Goal: Transaction & Acquisition: Purchase product/service

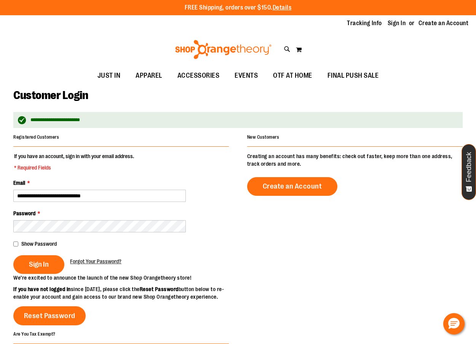
click at [93, 197] on input "**********" at bounding box center [99, 196] width 173 height 12
type input "**********"
click at [41, 242] on span "Show Password" at bounding box center [38, 244] width 35 height 6
click at [10, 229] on main "**********" at bounding box center [238, 261] width 476 height 353
click at [35, 264] on span "Sign In" at bounding box center [39, 264] width 20 height 8
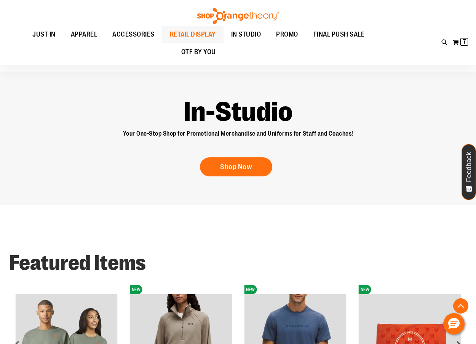
scroll to position [457, 0]
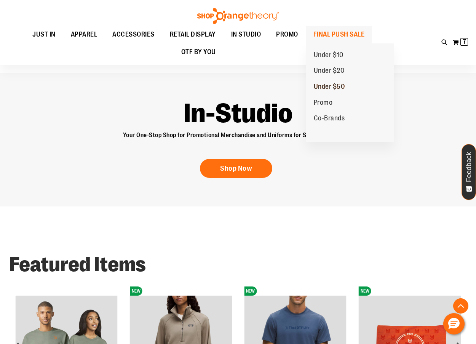
click at [321, 85] on span "Under $50" at bounding box center [329, 88] width 31 height 10
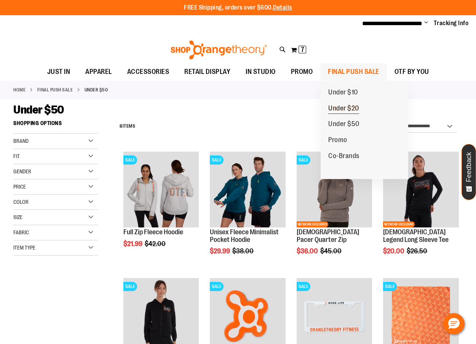
click at [353, 109] on span "Under $20" at bounding box center [343, 109] width 31 height 10
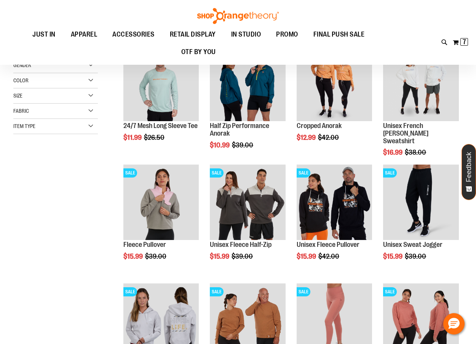
scroll to position [114, 0]
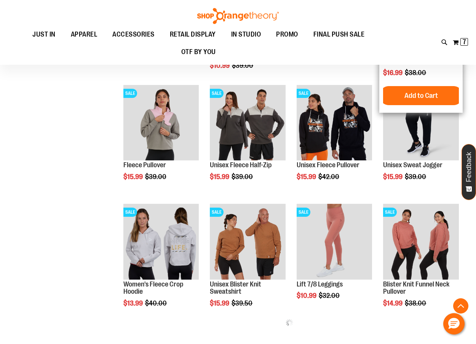
scroll to position [190, 0]
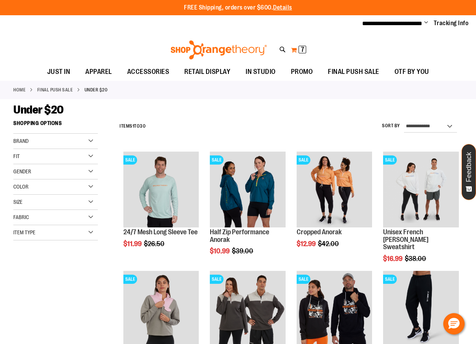
click at [291, 47] on button "My Cart 7 7 items" at bounding box center [299, 50] width 16 height 12
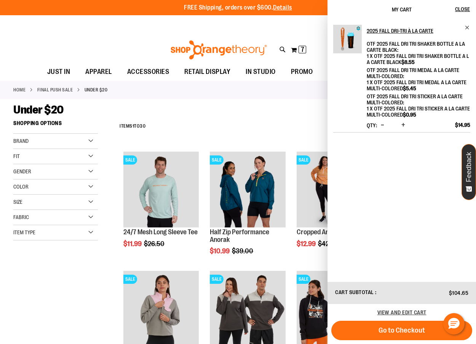
click at [384, 125] on button "Decrease product quantity" at bounding box center [382, 125] width 7 height 8
click at [382, 126] on span "Decrease product quantity" at bounding box center [382, 125] width 3 height 8
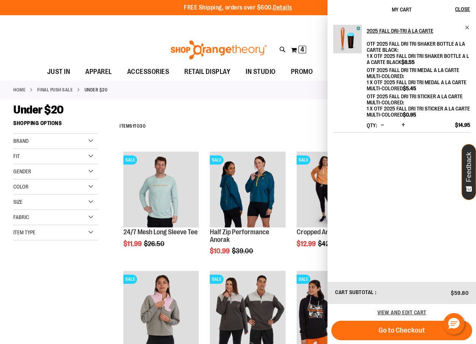
click at [380, 125] on button "Decrease product quantity" at bounding box center [382, 125] width 7 height 8
click at [288, 115] on div "Under $20" at bounding box center [237, 110] width 449 height 14
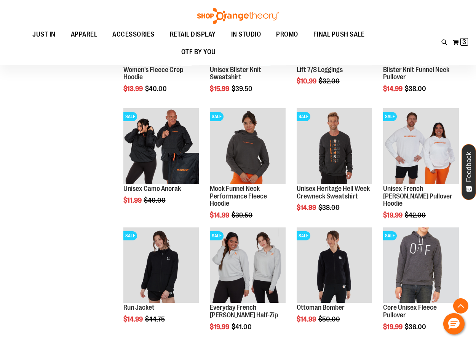
scroll to position [419, 0]
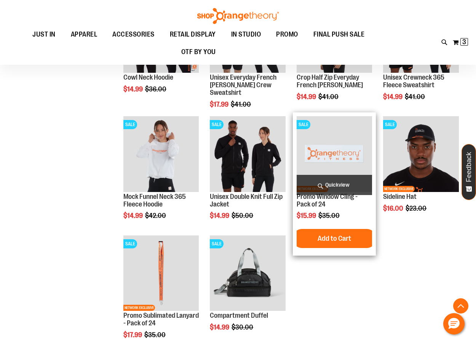
scroll to position [762, 0]
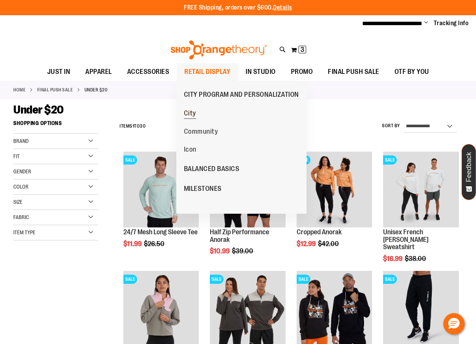
click at [190, 115] on span "City" at bounding box center [190, 114] width 12 height 10
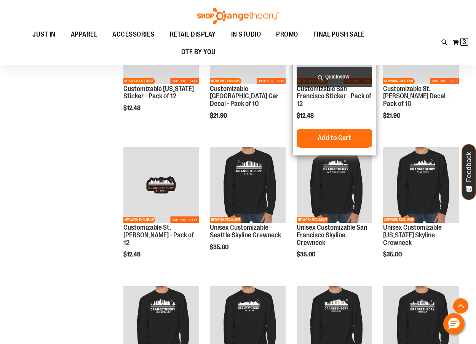
scroll to position [571, 0]
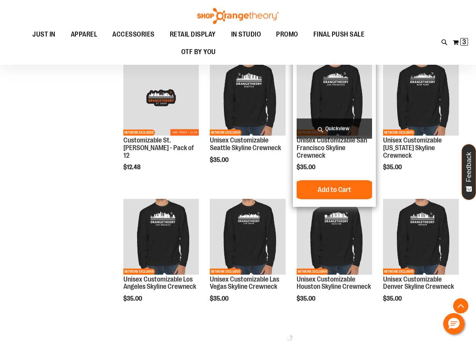
scroll to position [647, 0]
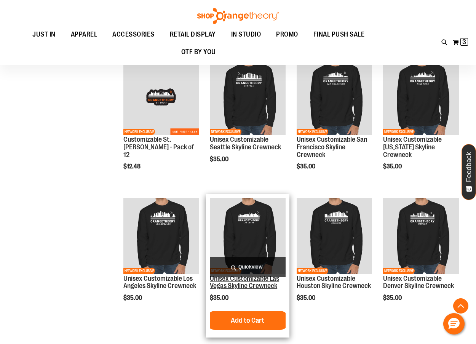
click at [265, 280] on link "Unisex Customizable Las Vegas Skyline Crewneck" at bounding box center [244, 282] width 69 height 15
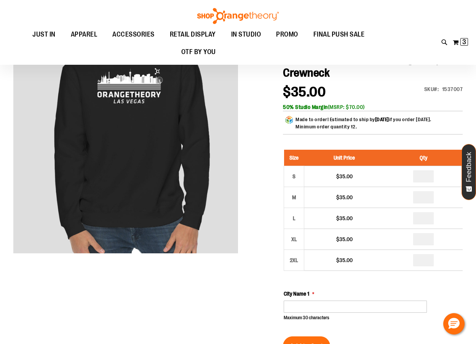
scroll to position [76, 0]
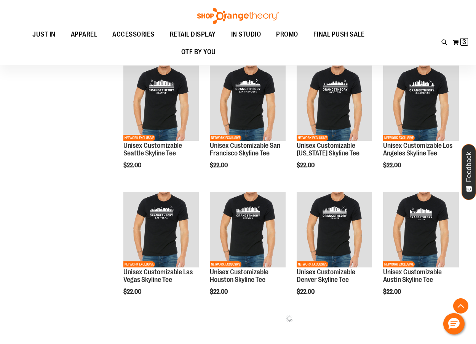
scroll to position [220, 0]
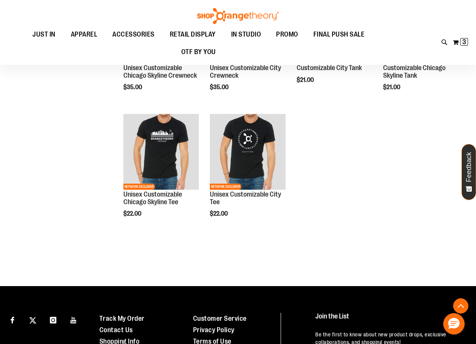
scroll to position [868, 0]
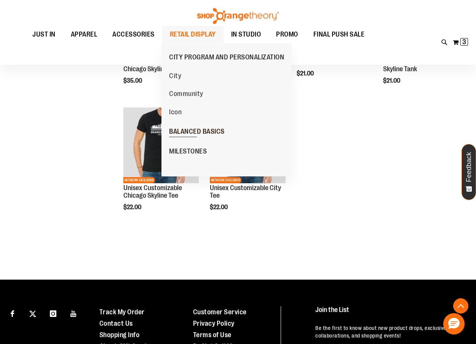
click at [198, 126] on link "BALANCED BASICS" at bounding box center [196, 131] width 71 height 20
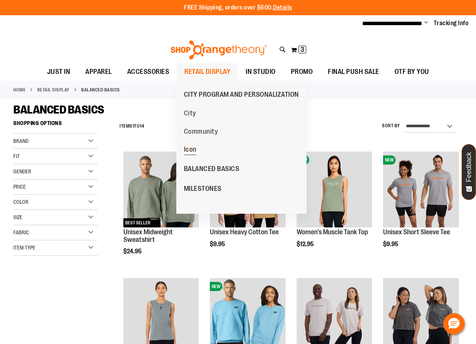
click at [193, 147] on span "Icon" at bounding box center [190, 150] width 13 height 10
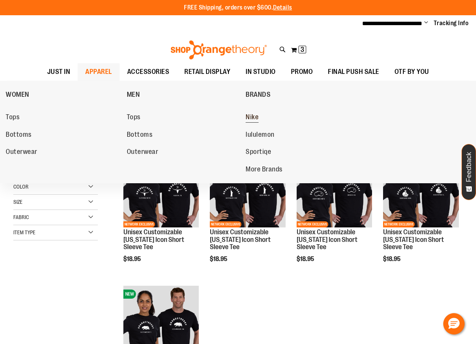
click at [253, 116] on span "Nike" at bounding box center [252, 118] width 13 height 10
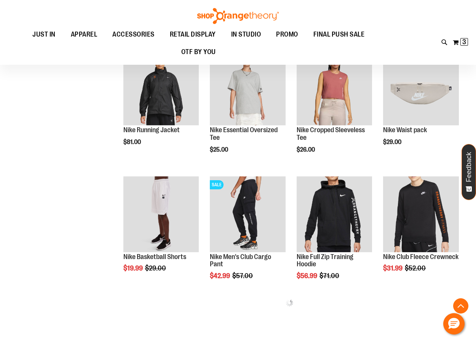
scroll to position [571, 0]
